Goal: Task Accomplishment & Management: Use online tool/utility

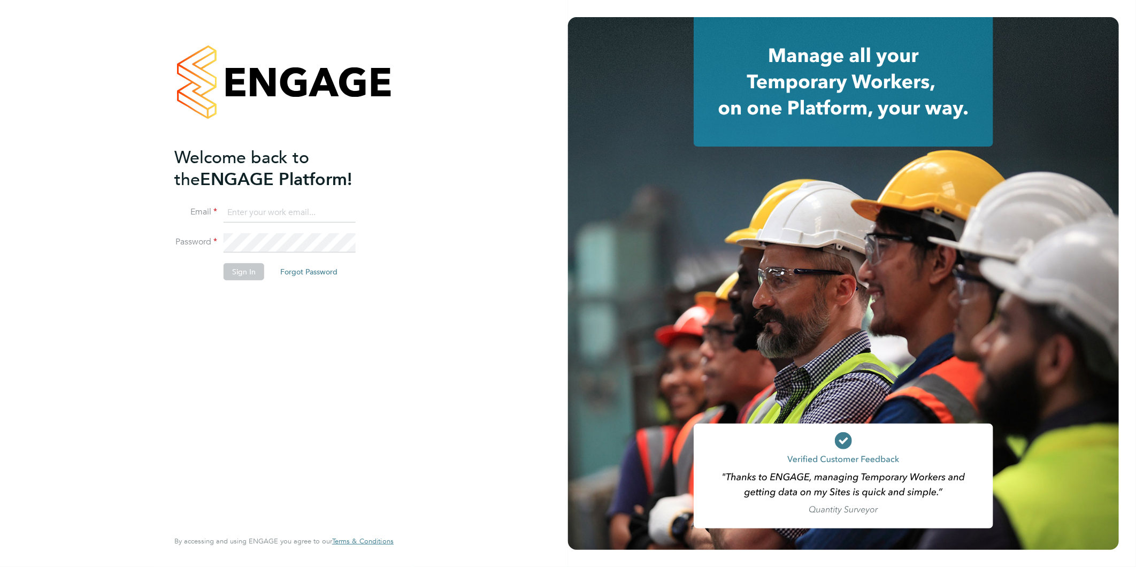
type input "claire@alliancemsp.co.uk"
click at [227, 273] on button "Sign In" at bounding box center [244, 271] width 41 height 17
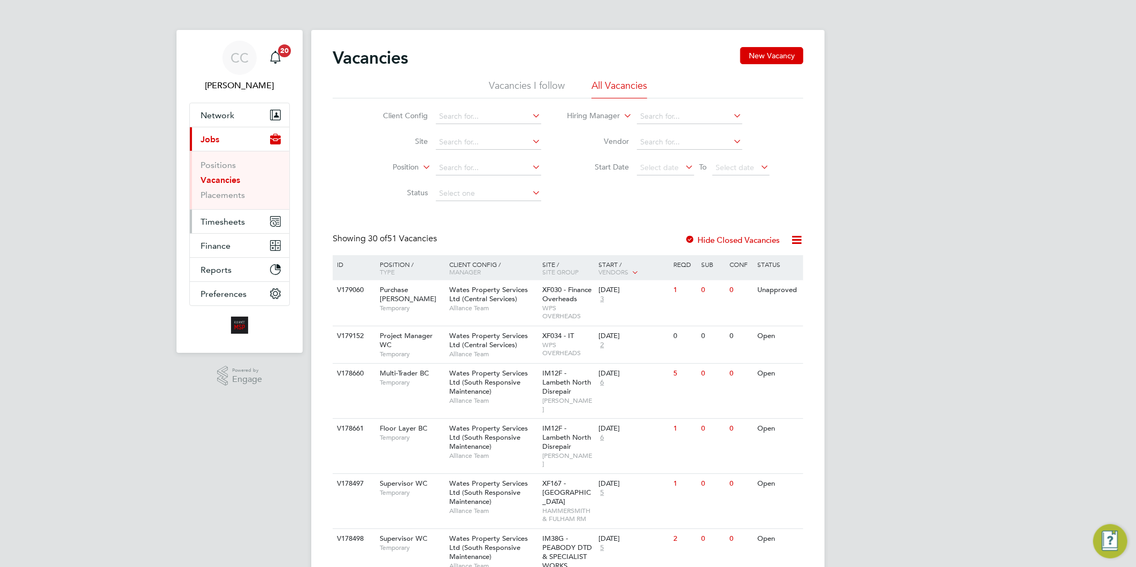
click at [234, 221] on span "Timesheets" at bounding box center [223, 222] width 44 height 10
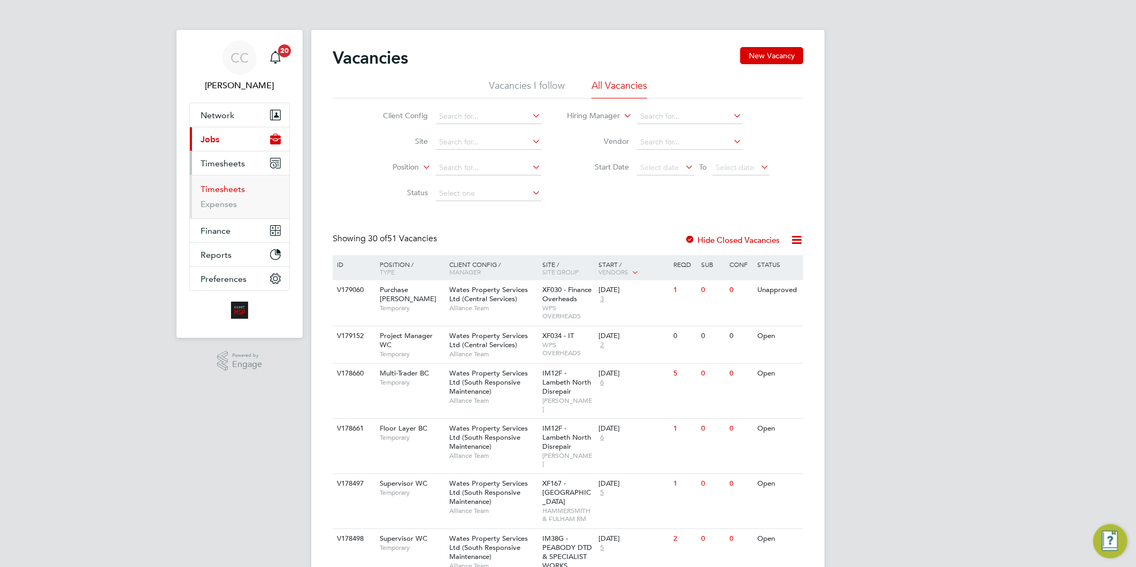
click at [235, 193] on link "Timesheets" at bounding box center [223, 189] width 44 height 10
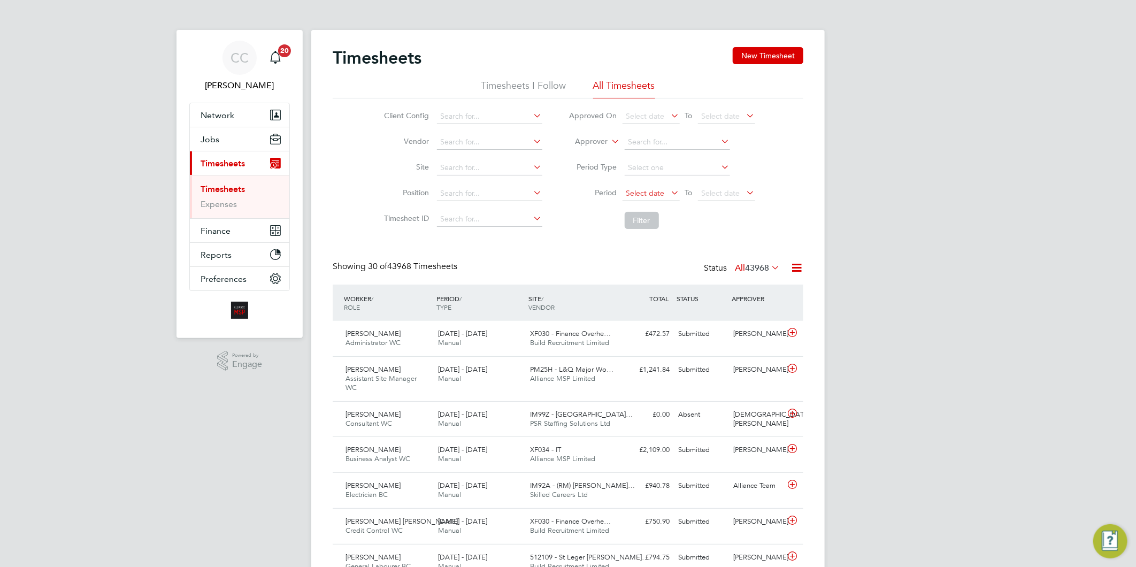
click at [646, 190] on span "Select date" at bounding box center [646, 193] width 39 height 10
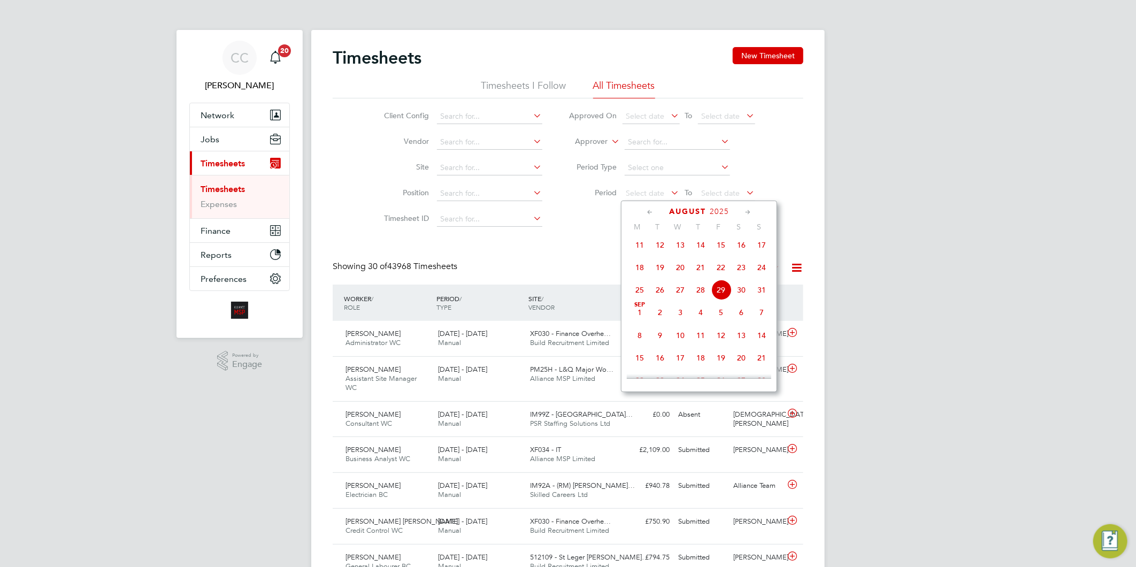
click at [743, 271] on span "23" at bounding box center [741, 267] width 20 height 20
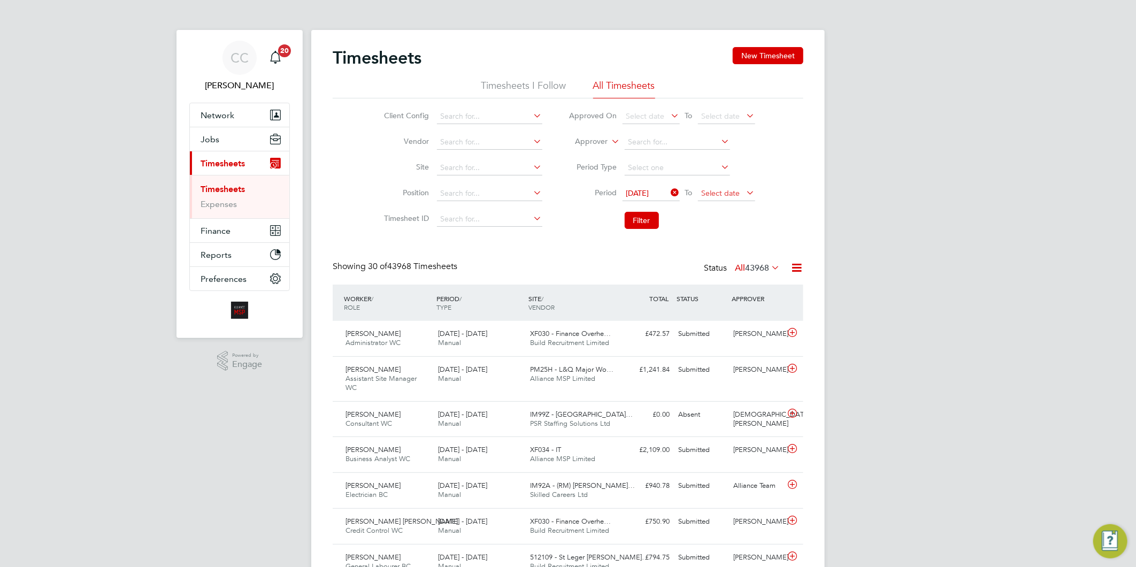
click at [723, 190] on span "Select date" at bounding box center [721, 193] width 39 height 10
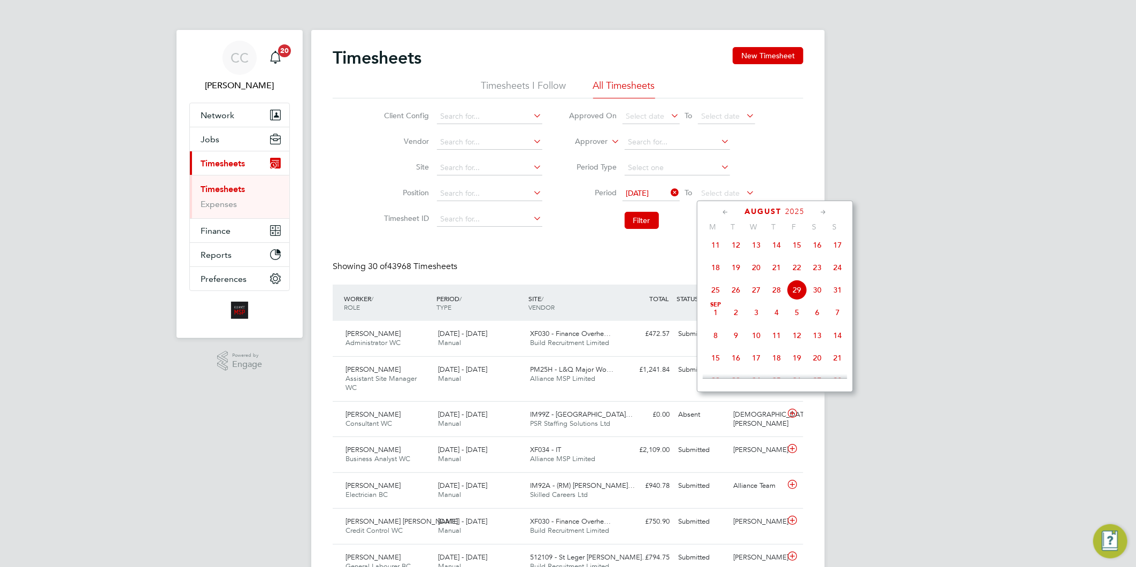
click at [800, 296] on span "29" at bounding box center [797, 290] width 20 height 20
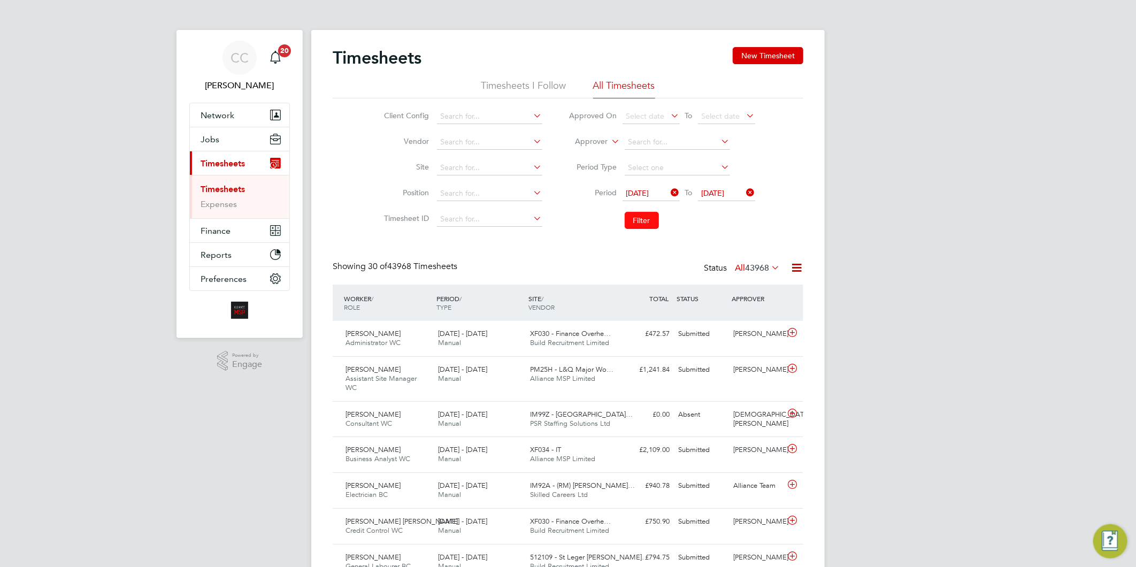
click at [644, 220] on button "Filter" at bounding box center [642, 220] width 34 height 17
click at [751, 54] on button "New Timesheet" at bounding box center [768, 55] width 71 height 17
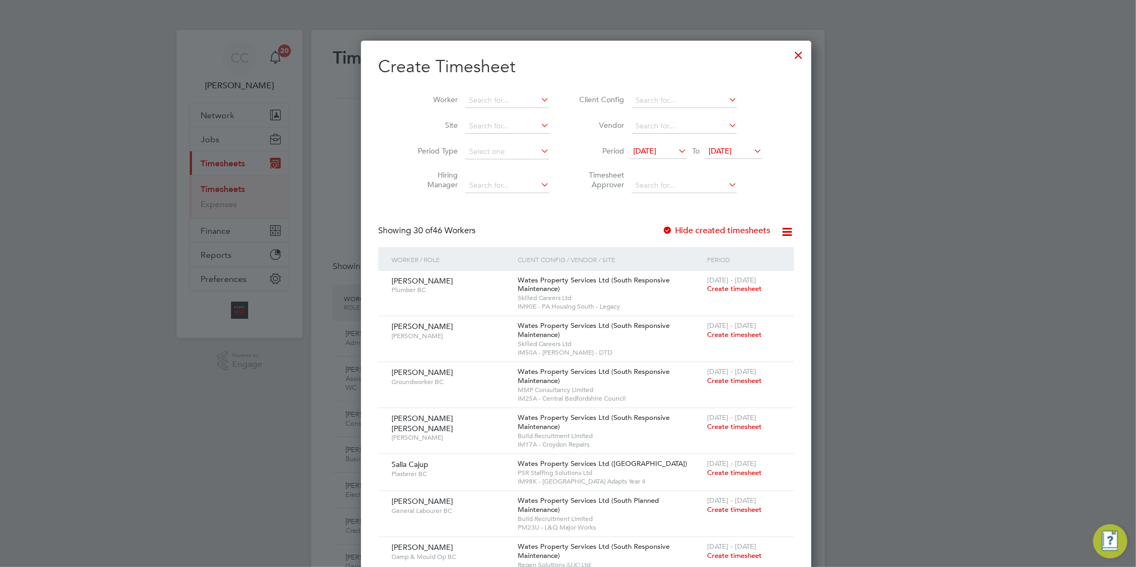
click at [781, 232] on icon at bounding box center [787, 231] width 13 height 13
click at [714, 256] on li "Download missing timesheets" at bounding box center [697, 256] width 116 height 15
drag, startPoint x: 209, startPoint y: 198, endPoint x: 209, endPoint y: 159, distance: 38.5
click at [209, 198] on div at bounding box center [568, 283] width 1136 height 567
click at [202, 135] on div at bounding box center [568, 283] width 1136 height 567
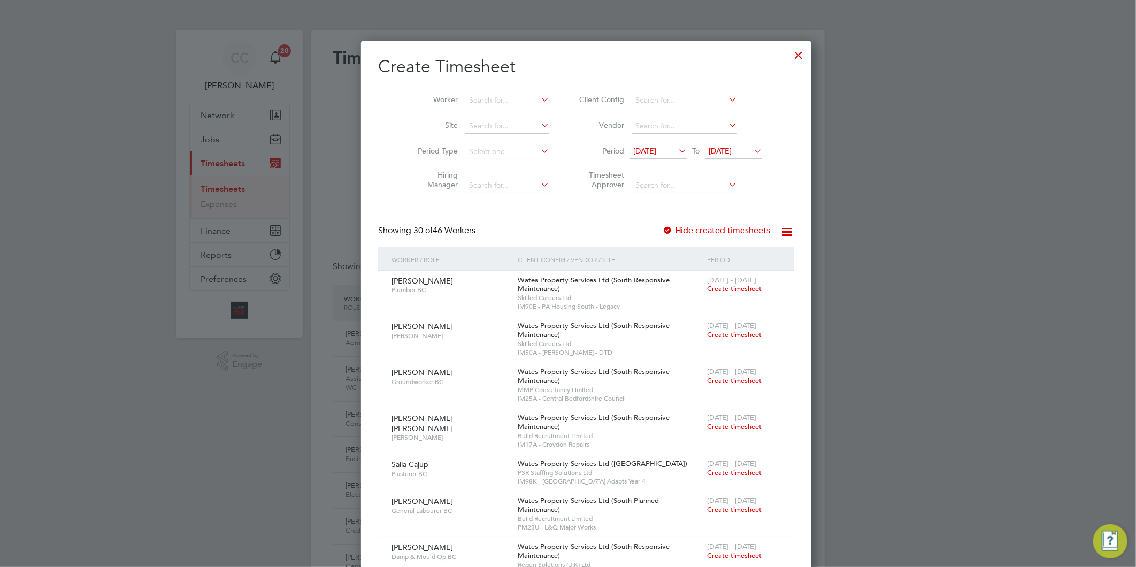
click at [790, 52] on div at bounding box center [799, 52] width 19 height 19
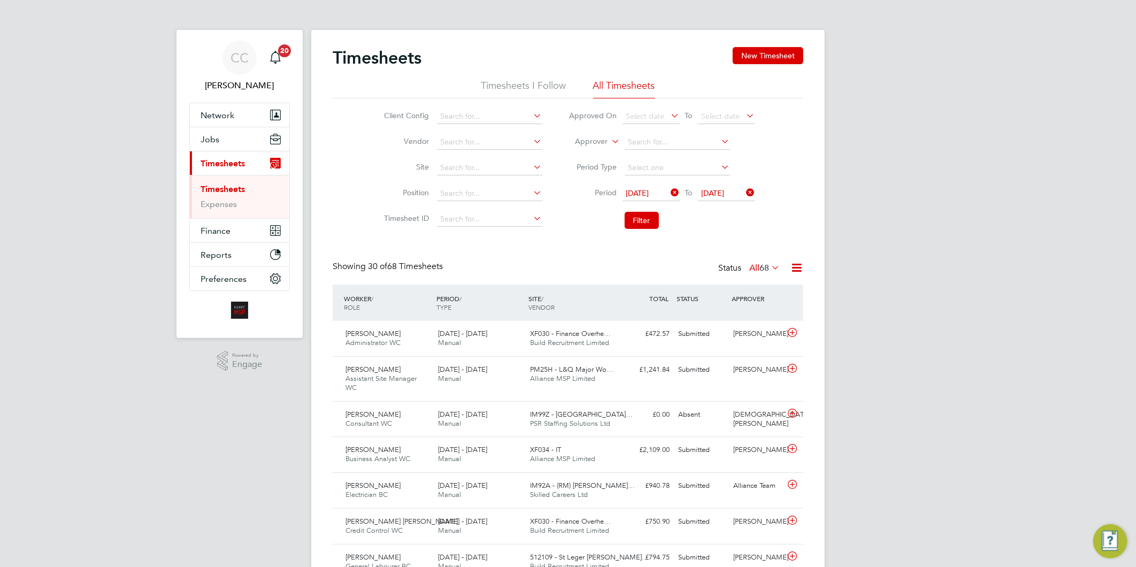
scroll to position [27, 93]
click at [210, 135] on span "Jobs" at bounding box center [210, 139] width 19 height 10
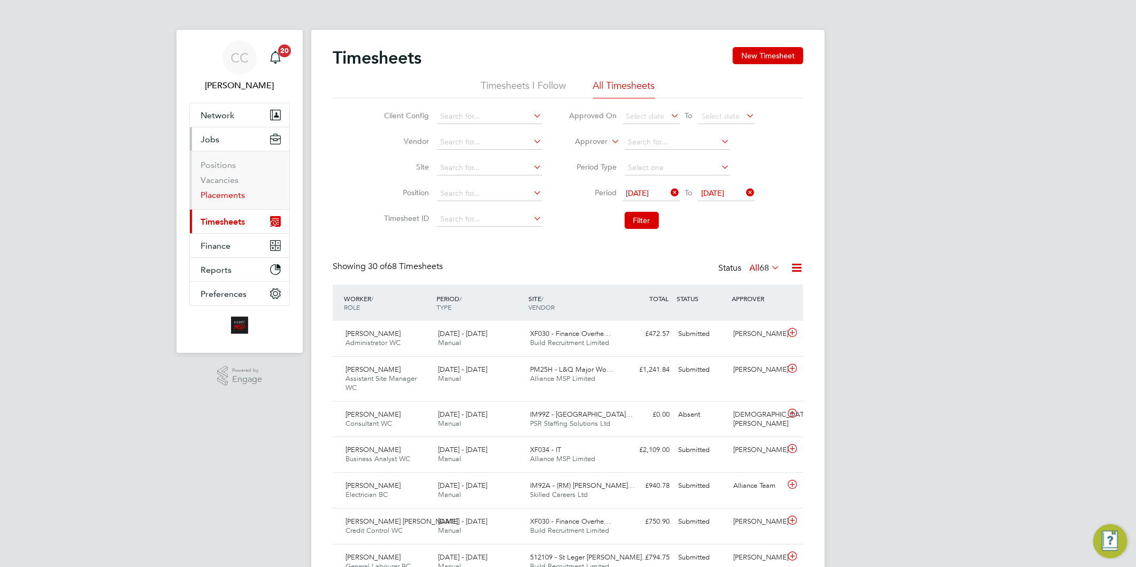
click at [228, 198] on link "Placements" at bounding box center [223, 195] width 44 height 10
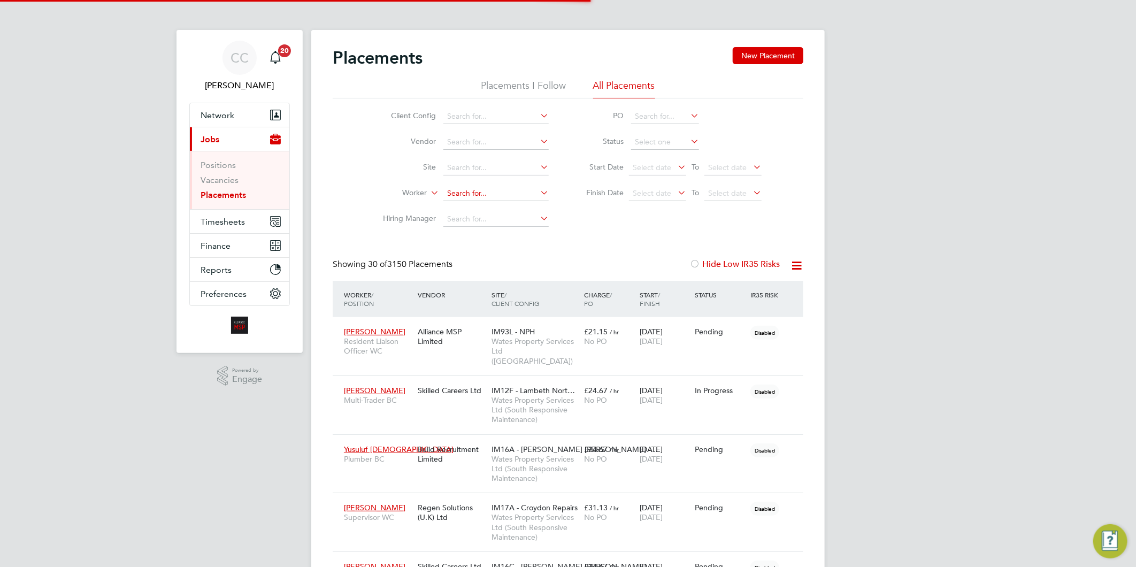
click at [482, 194] on input at bounding box center [496, 193] width 105 height 15
drag, startPoint x: 218, startPoint y: 180, endPoint x: 289, endPoint y: 180, distance: 71.2
click at [218, 180] on link "Vacancies" at bounding box center [220, 180] width 38 height 10
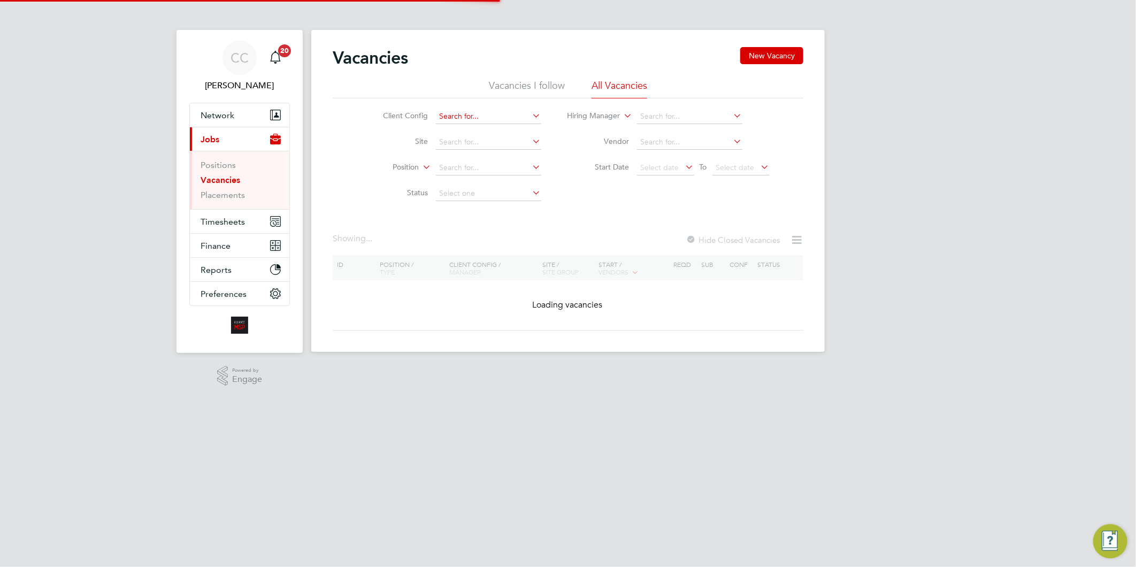
click at [468, 115] on input at bounding box center [488, 116] width 105 height 15
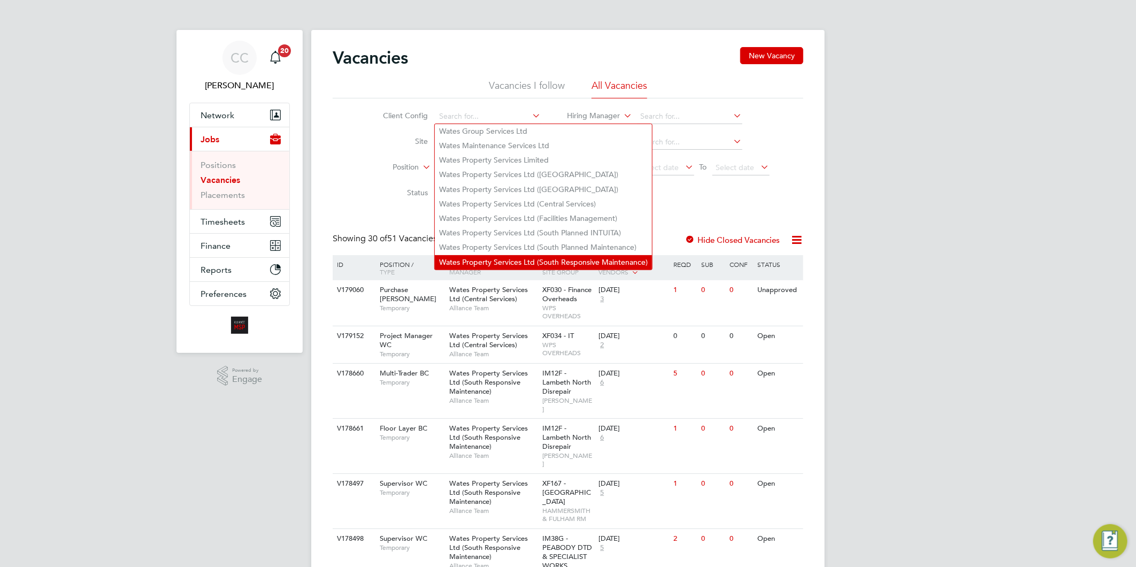
click at [504, 258] on li "Wates Property Services Ltd (South Responsive Maintenance)" at bounding box center [543, 262] width 217 height 14
type input "Wates Property Services Ltd (South Responsive Maintenance)"
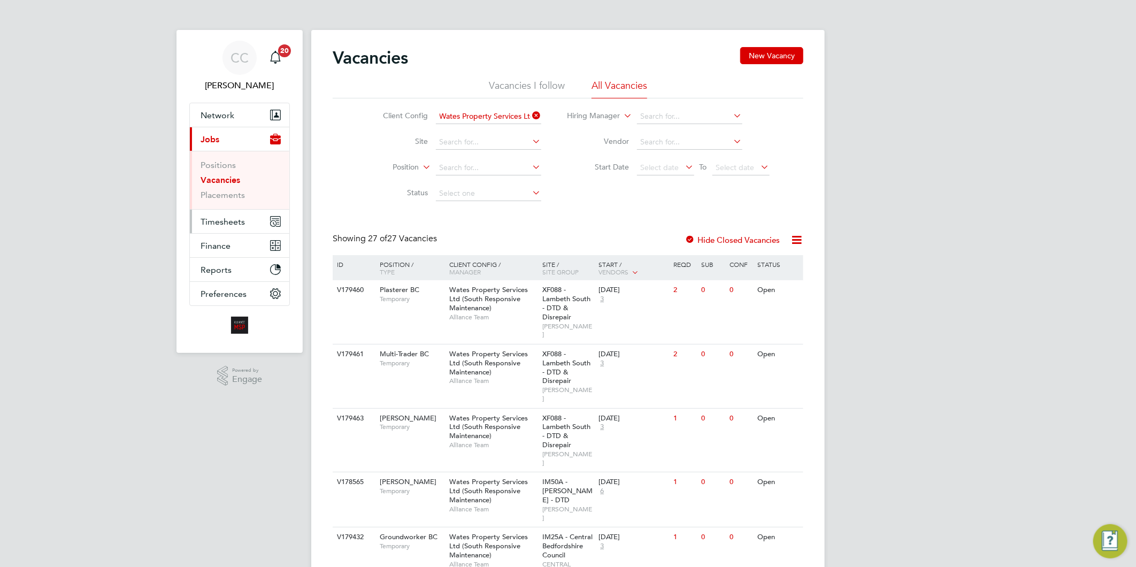
click at [222, 225] on span "Timesheets" at bounding box center [223, 222] width 44 height 10
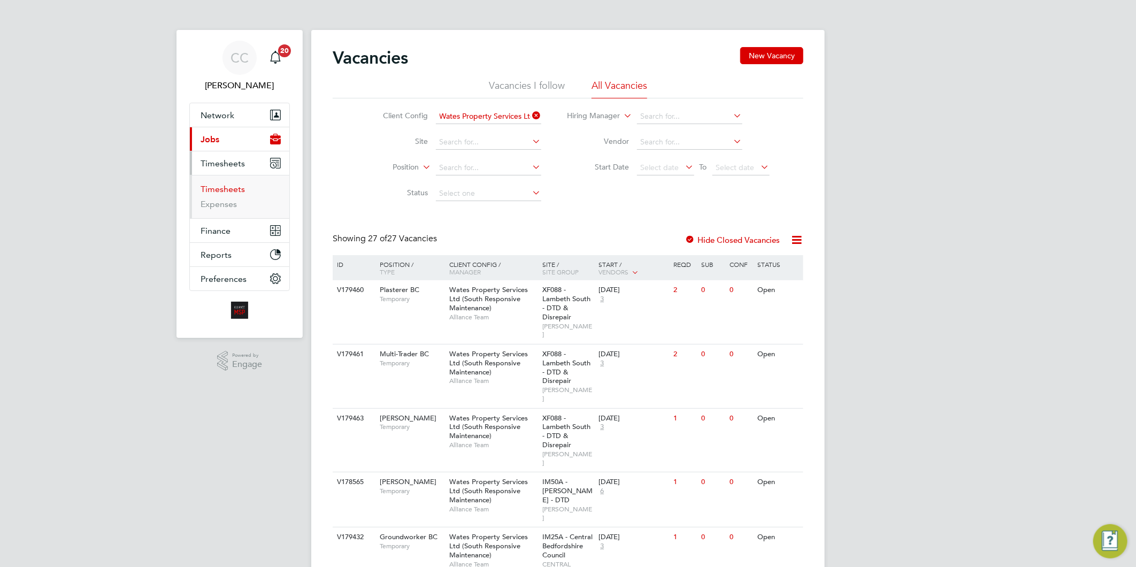
click at [218, 190] on link "Timesheets" at bounding box center [223, 189] width 44 height 10
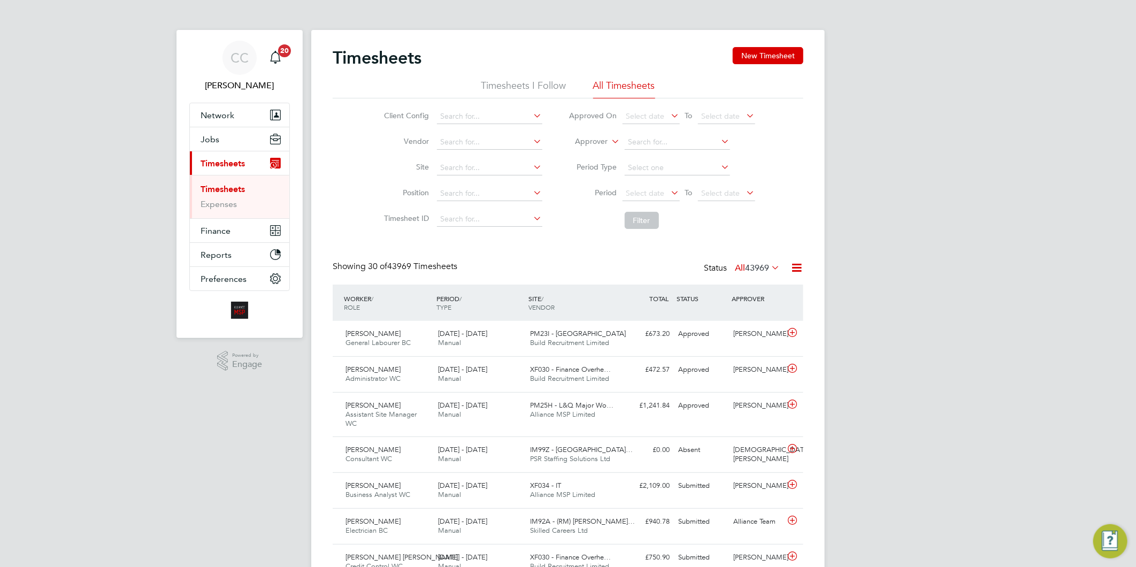
scroll to position [36, 93]
click at [655, 195] on span "Select date" at bounding box center [646, 193] width 39 height 10
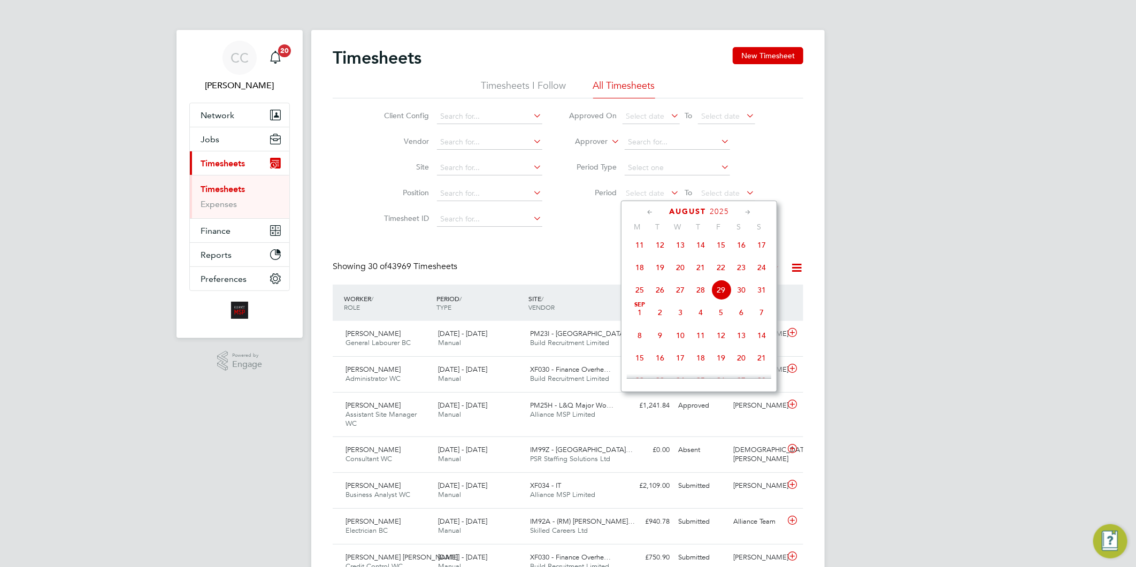
click at [740, 273] on span "23" at bounding box center [741, 267] width 20 height 20
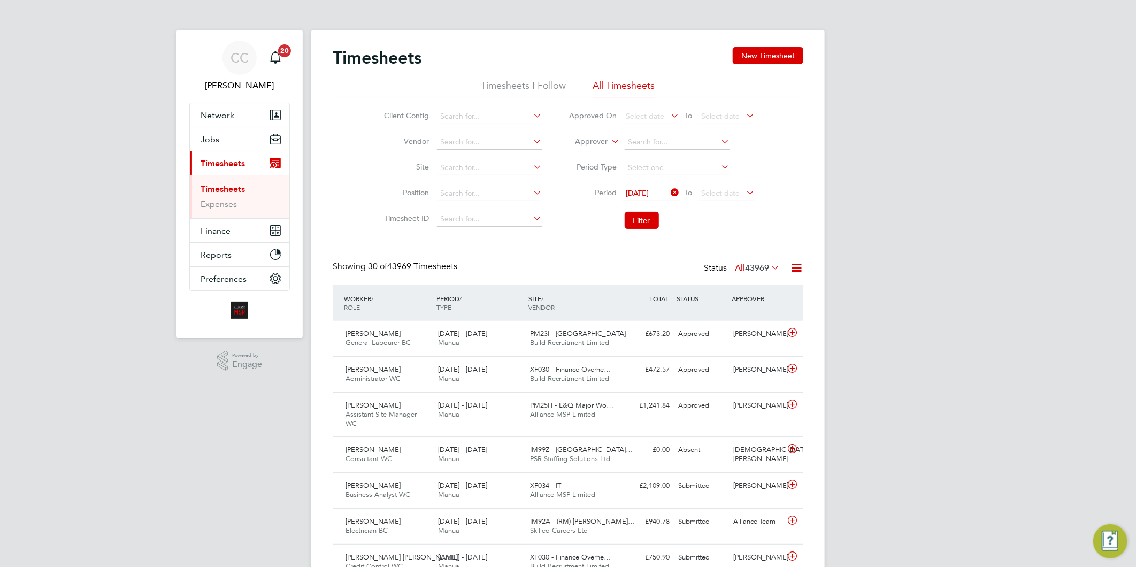
click at [633, 184] on li "Period [DATE] To Select date" at bounding box center [662, 194] width 213 height 26
click at [641, 193] on span "[DATE]" at bounding box center [638, 193] width 23 height 10
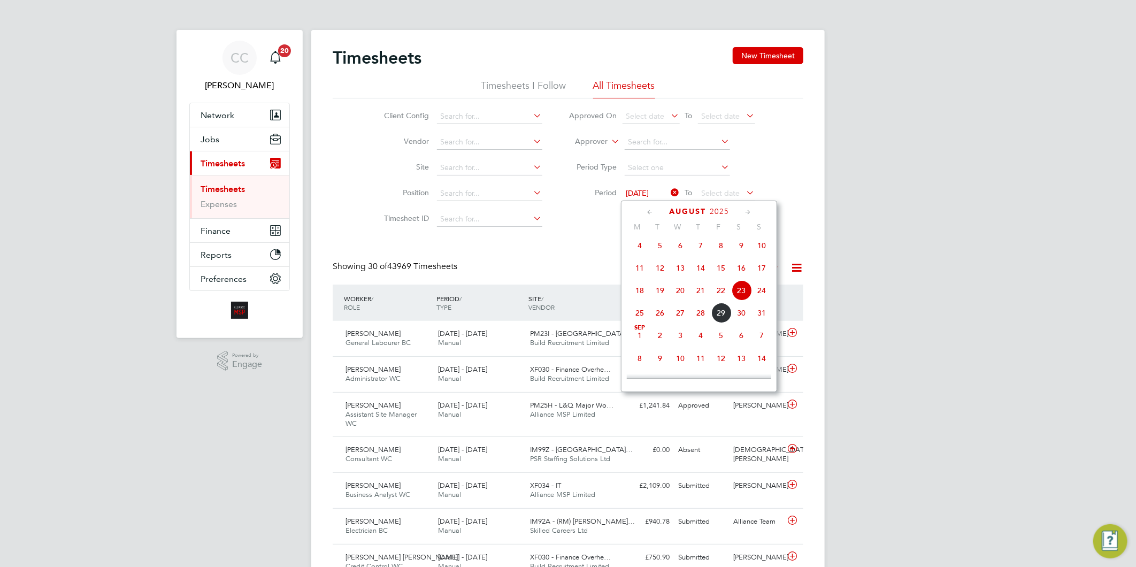
click at [742, 270] on span "16" at bounding box center [741, 268] width 20 height 20
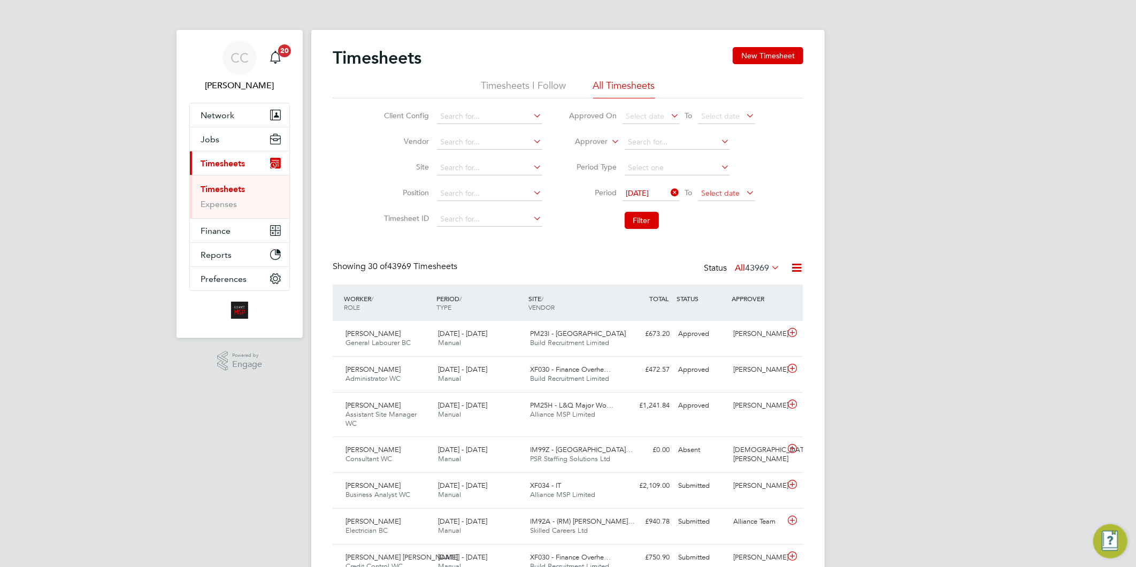
click at [726, 190] on span "Select date" at bounding box center [721, 193] width 39 height 10
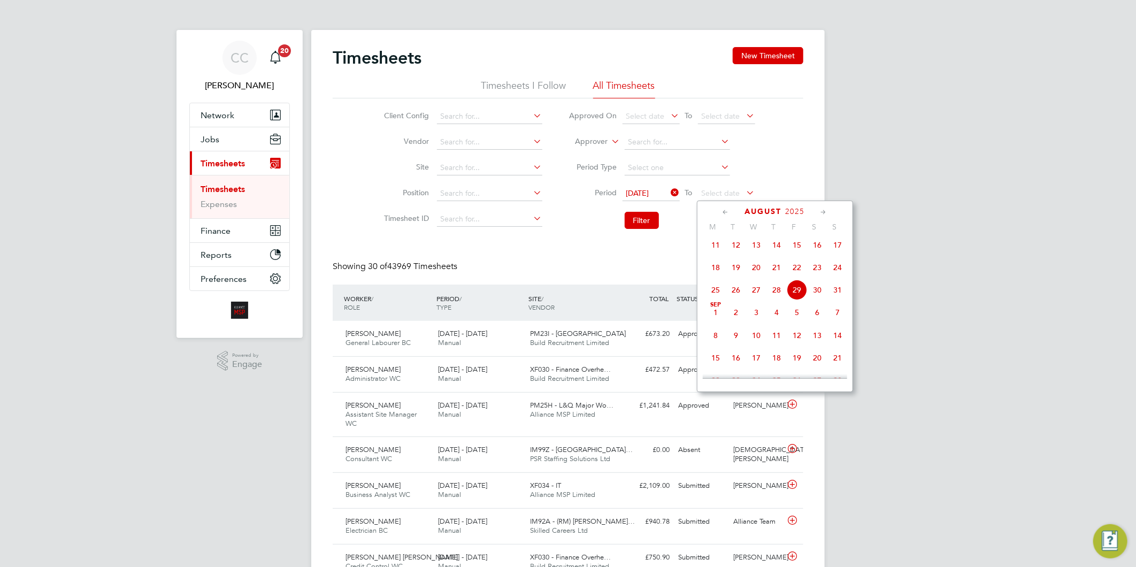
click at [798, 271] on span "22" at bounding box center [797, 267] width 20 height 20
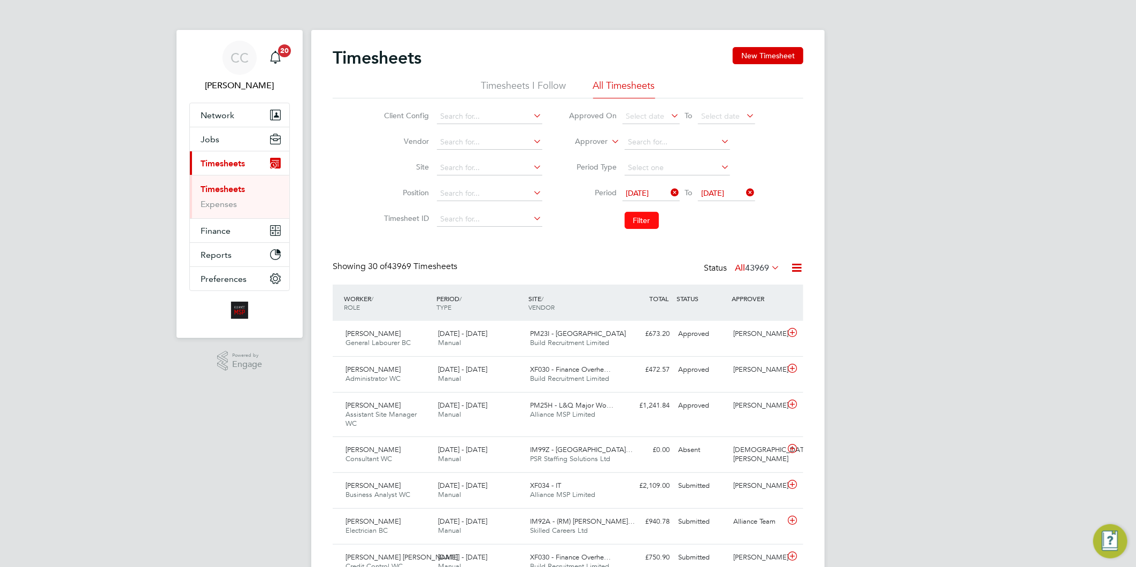
click at [651, 219] on button "Filter" at bounding box center [642, 220] width 34 height 17
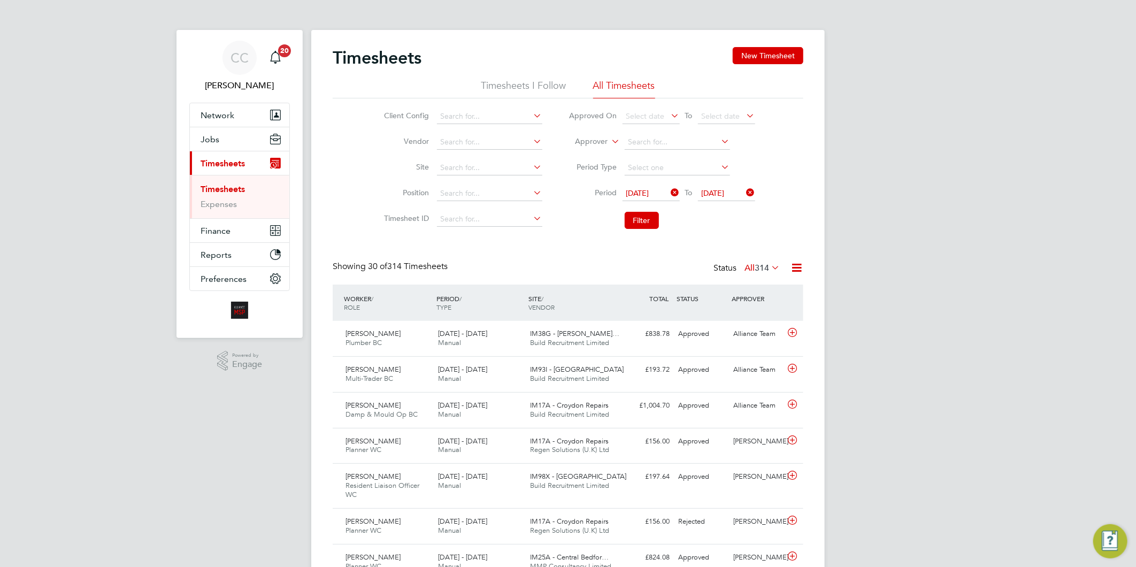
click at [801, 265] on icon at bounding box center [796, 267] width 13 height 13
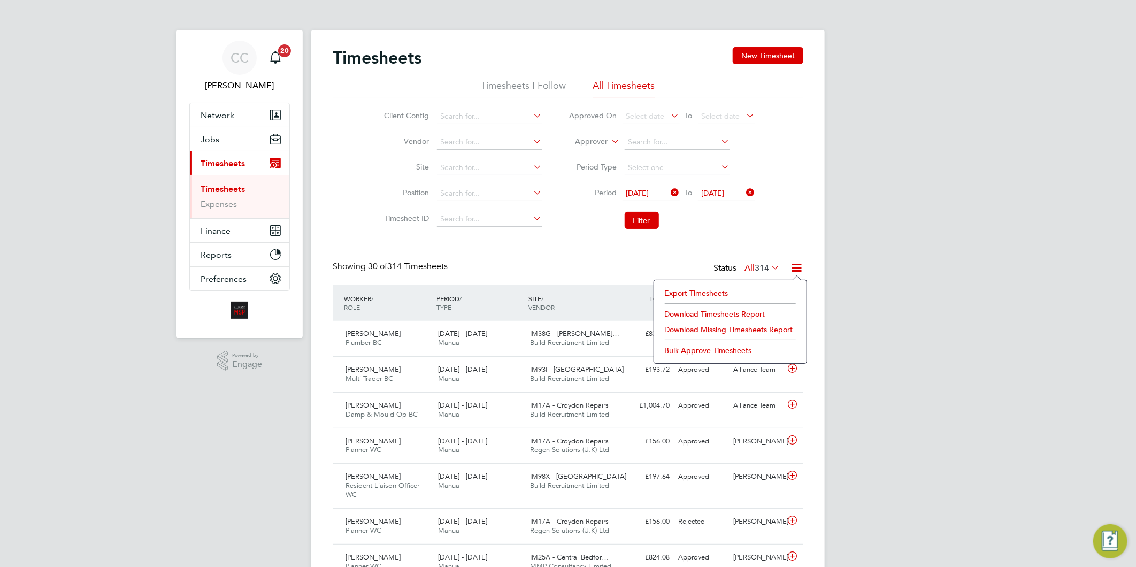
click at [692, 316] on li "Download Timesheets Report" at bounding box center [731, 314] width 142 height 15
